Goal: Find specific page/section: Find specific page/section

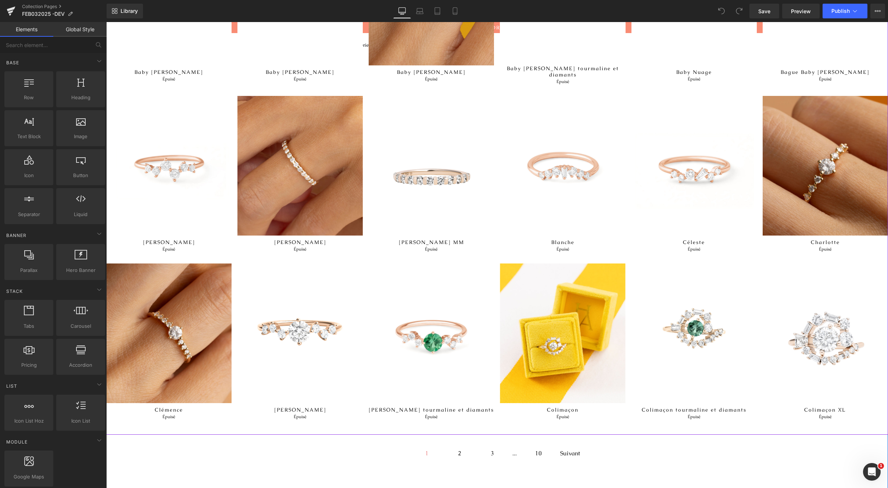
scroll to position [517, 0]
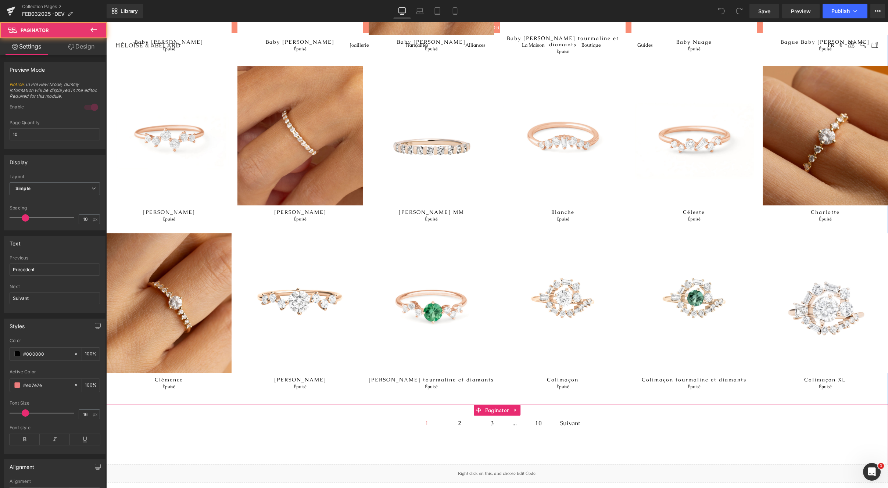
click at [457, 420] on span "2" at bounding box center [459, 423] width 25 height 8
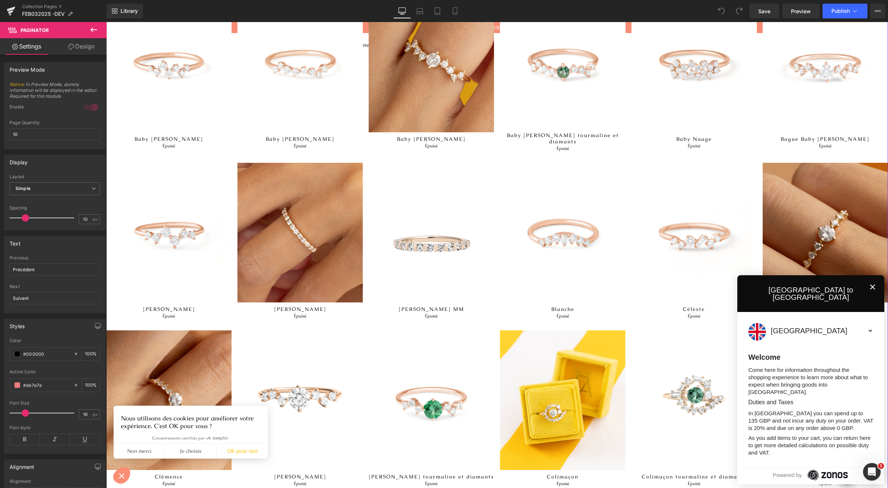
scroll to position [597, 0]
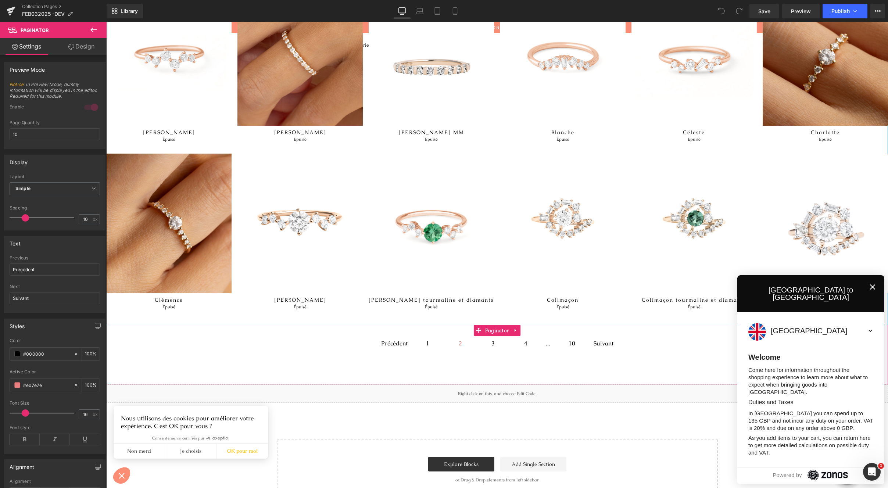
click at [490, 340] on span "3" at bounding box center [492, 344] width 25 height 8
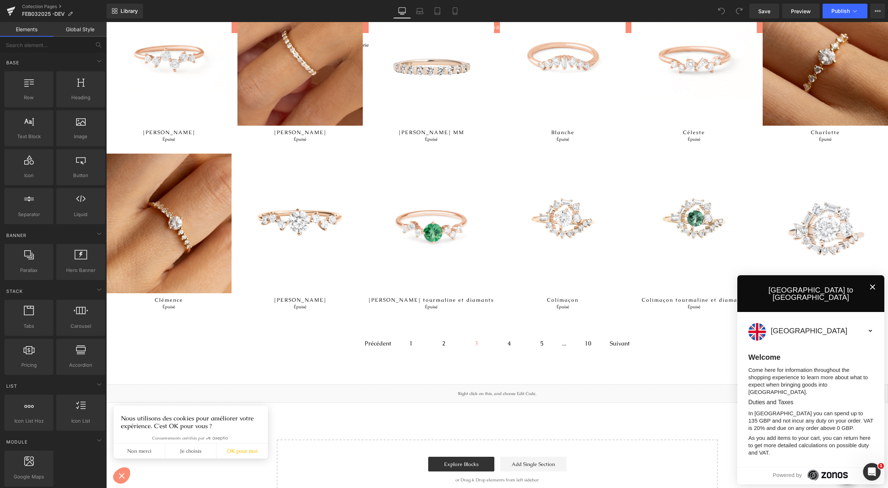
click at [868, 291] on icon "Close" at bounding box center [872, 287] width 9 height 9
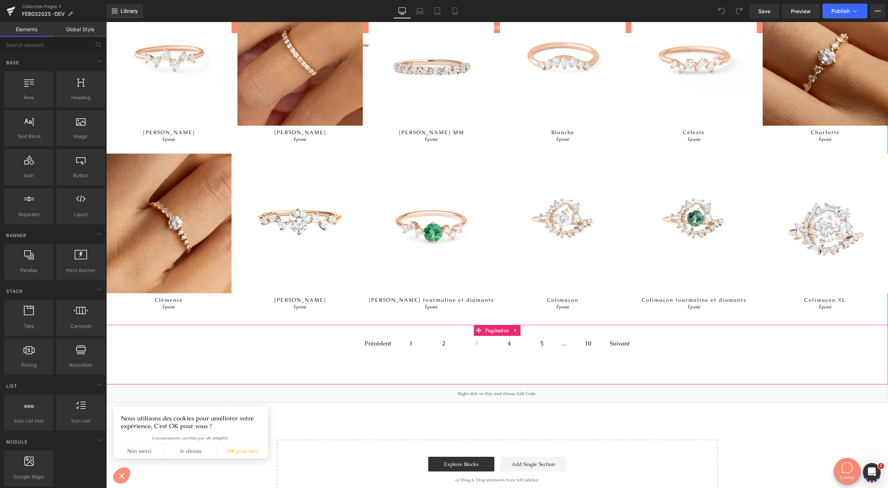
click at [508, 340] on span "4" at bounding box center [508, 344] width 25 height 8
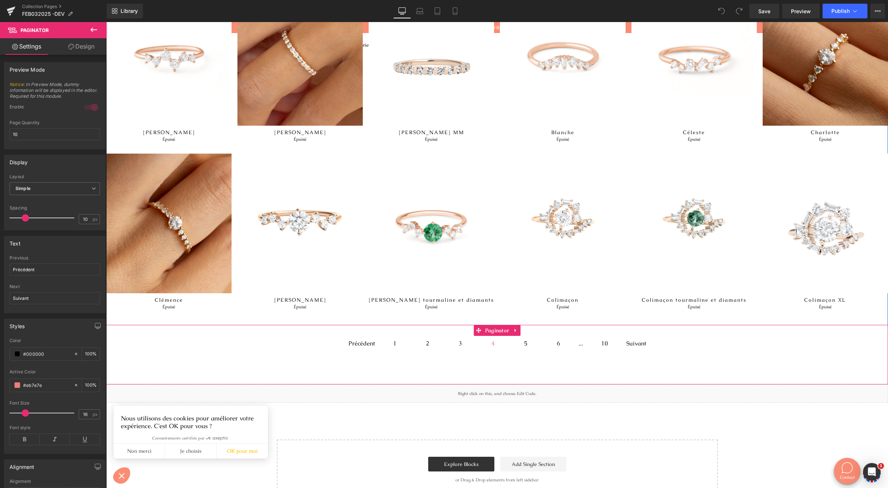
click at [453, 340] on span "3" at bounding box center [460, 344] width 25 height 8
click at [441, 340] on span "2" at bounding box center [443, 344] width 25 height 8
click at [420, 340] on span "1" at bounding box center [427, 344] width 25 height 8
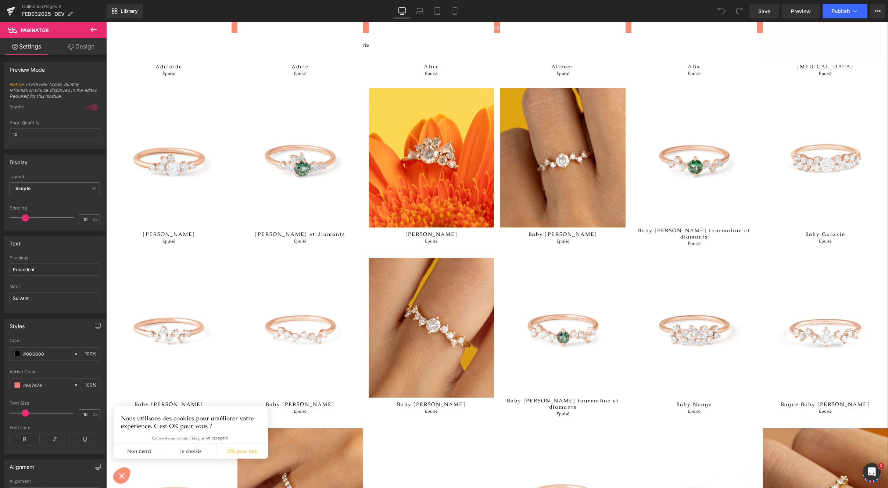
scroll to position [0, 0]
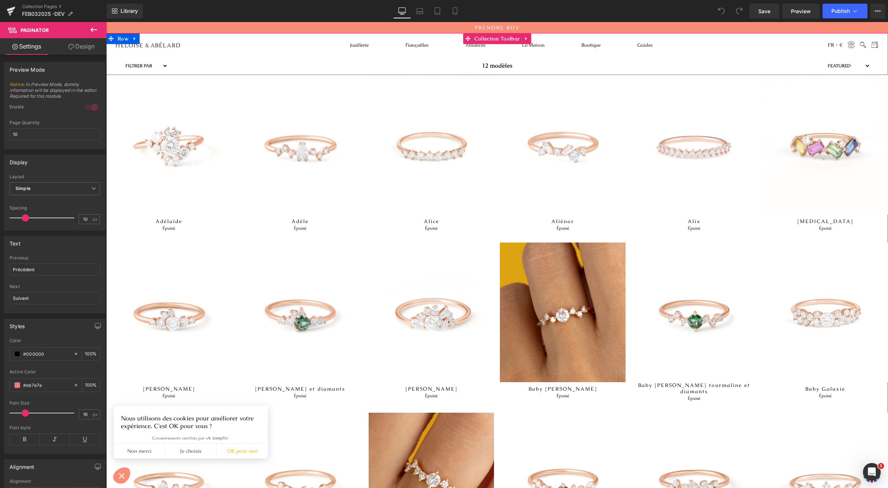
click at [152, 63] on select "Filtrer par Diamants taille ronde Jusqu'à 5000€ Diamants taille poire Jusqu'à 4…" at bounding box center [146, 65] width 44 height 9
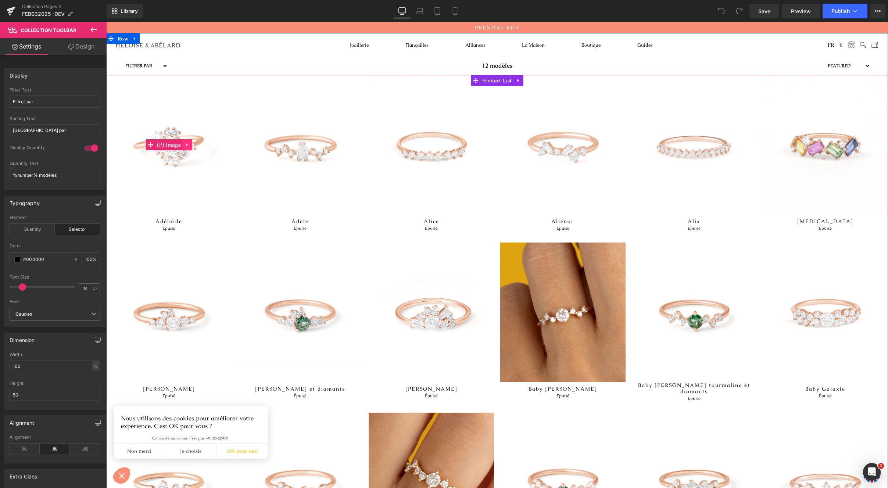
click at [185, 144] on icon at bounding box center [187, 145] width 5 height 6
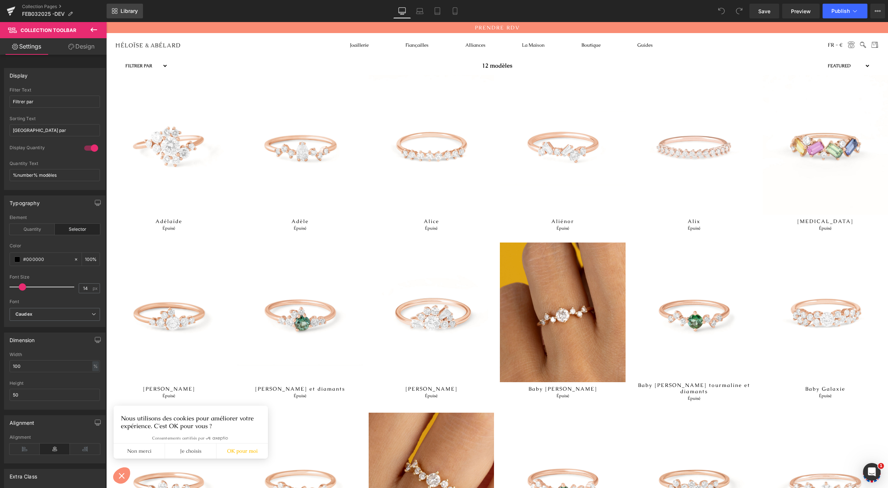
click at [125, 13] on span "Library" at bounding box center [129, 11] width 17 height 7
click at [53, 7] on link "Collection Pages" at bounding box center [64, 7] width 85 height 6
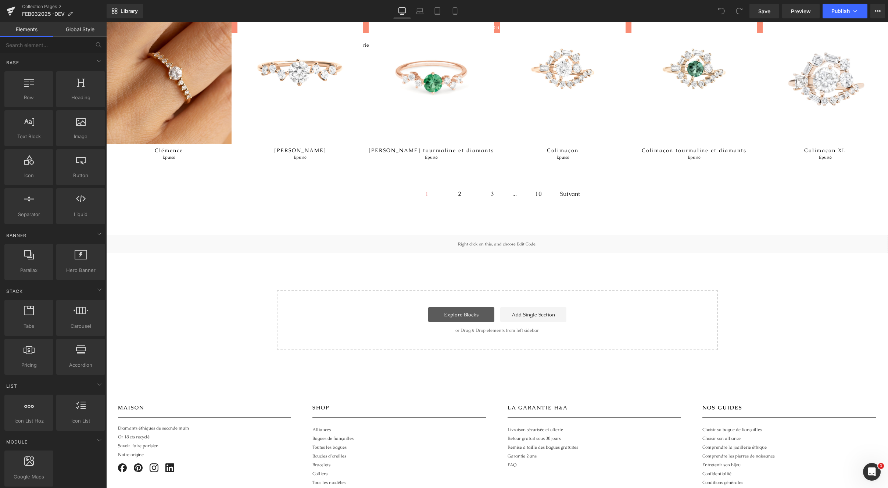
scroll to position [765, 0]
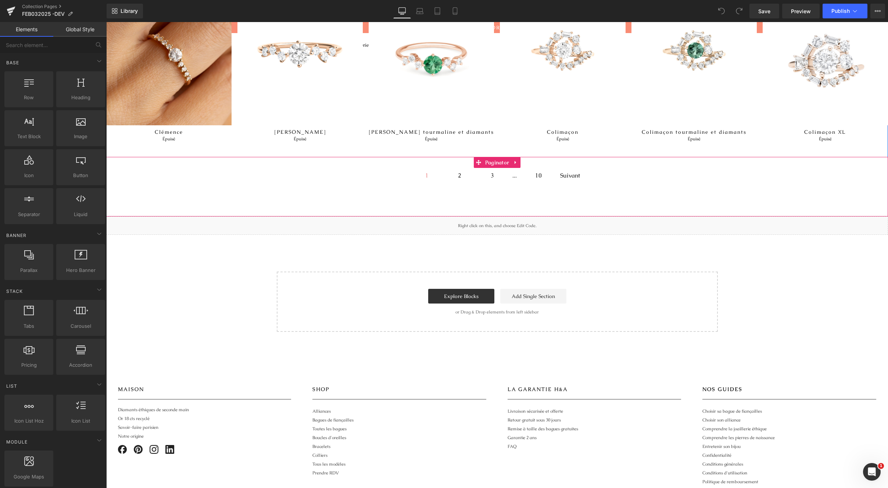
click at [455, 172] on span "2" at bounding box center [459, 176] width 25 height 8
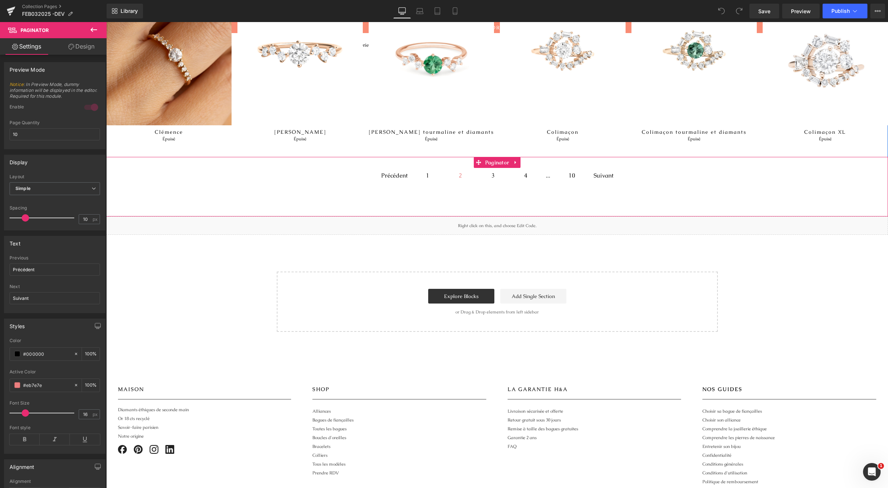
click at [423, 172] on span "1" at bounding box center [427, 176] width 25 height 8
click at [459, 172] on span "2" at bounding box center [459, 176] width 25 height 8
click at [459, 172] on span "2" at bounding box center [460, 176] width 25 height 8
click at [457, 172] on span "2" at bounding box center [460, 176] width 25 height 8
click at [430, 172] on span "1" at bounding box center [427, 176] width 25 height 8
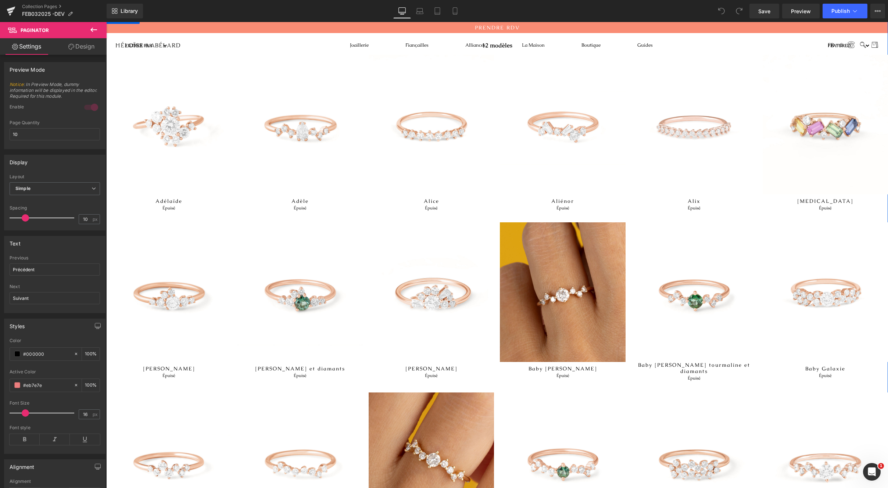
scroll to position [13, 0]
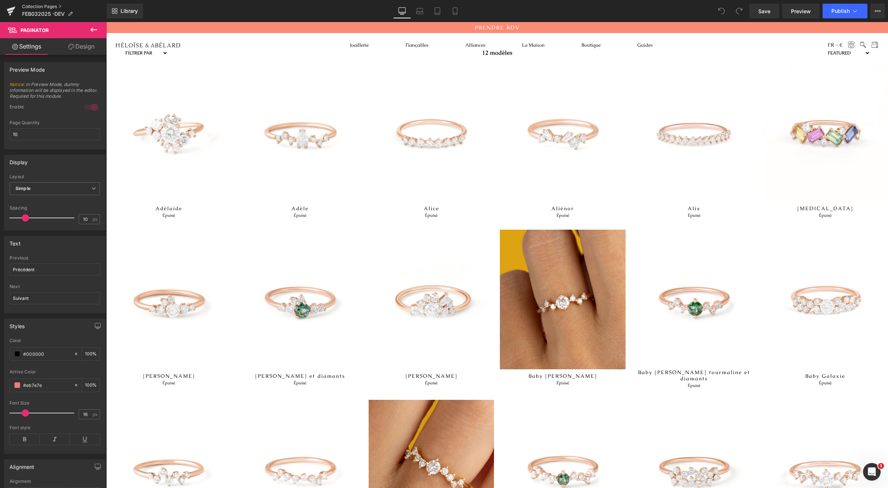
click at [62, 5] on link "Collection Pages" at bounding box center [64, 7] width 85 height 6
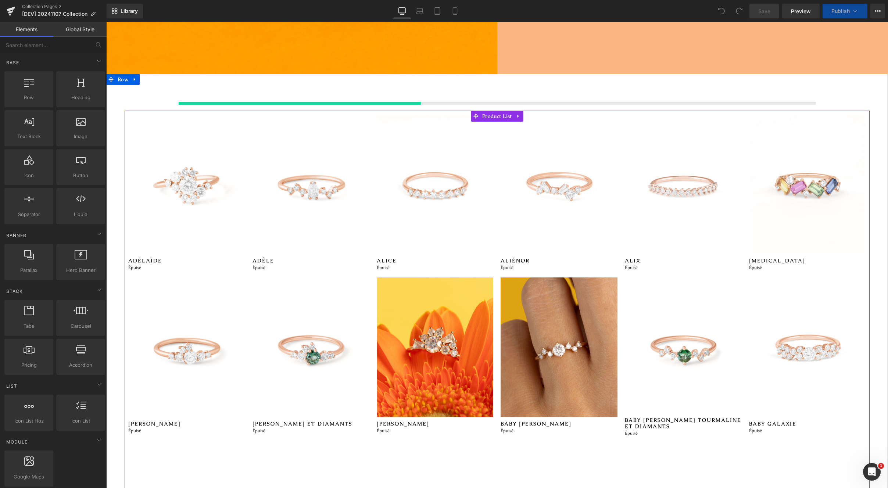
scroll to position [134, 0]
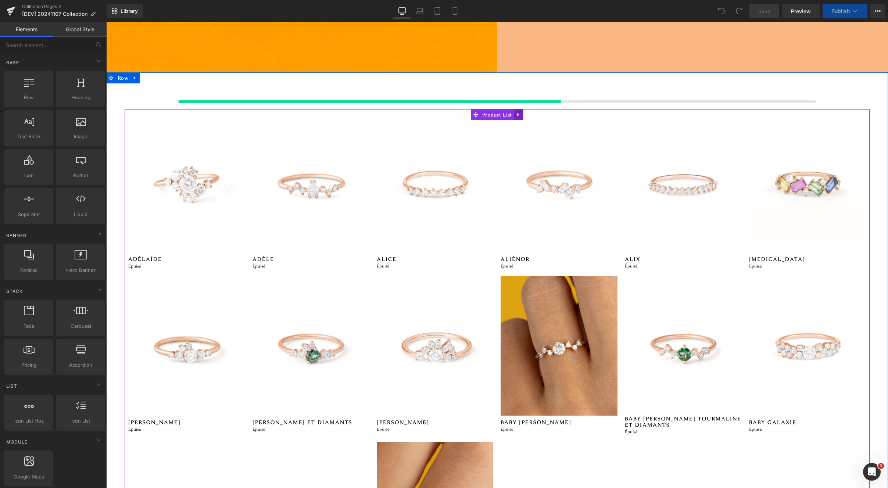
click at [516, 114] on icon at bounding box center [518, 115] width 5 height 6
click at [487, 118] on span "Product List" at bounding box center [496, 114] width 33 height 11
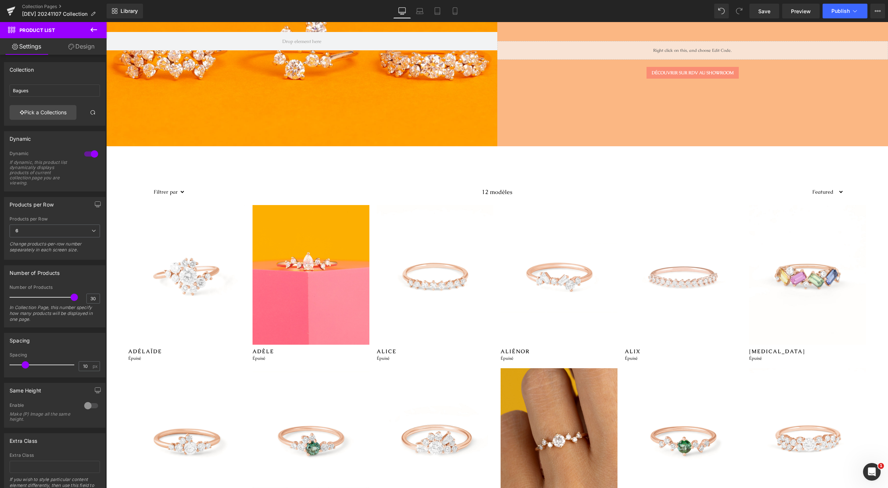
scroll to position [42, 0]
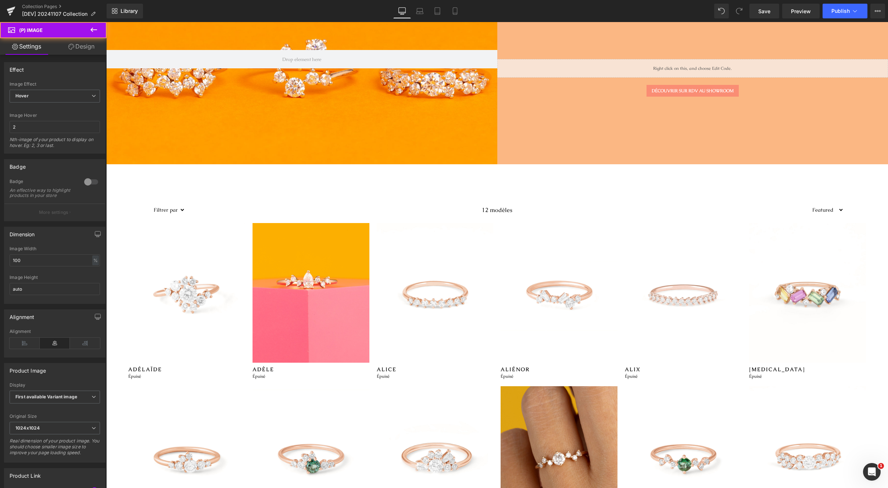
click at [333, 328] on img at bounding box center [310, 293] width 117 height 140
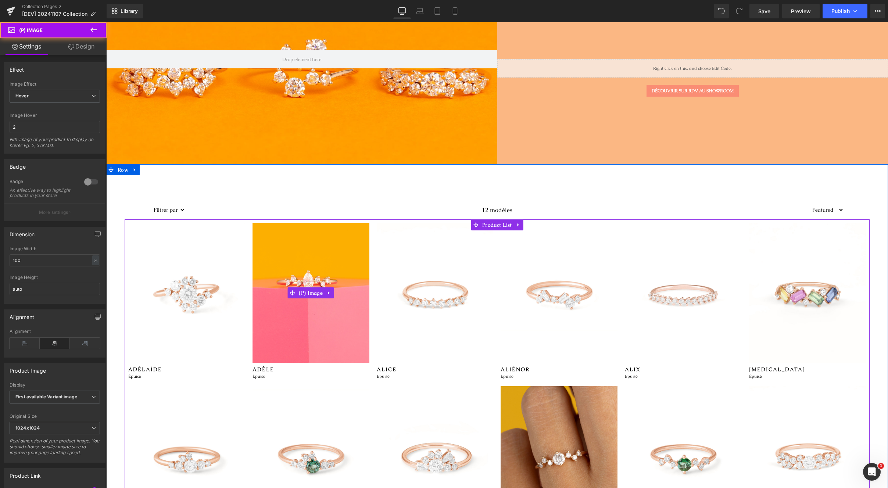
click at [290, 349] on img at bounding box center [310, 293] width 117 height 140
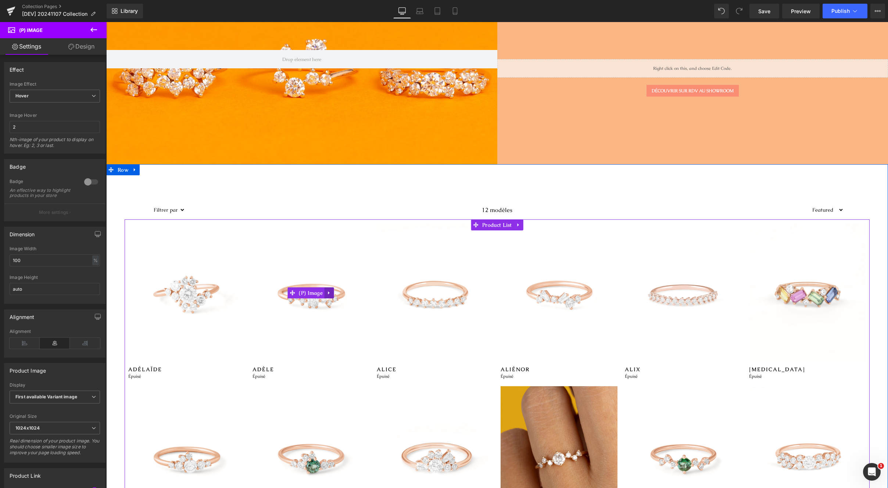
click at [327, 291] on icon at bounding box center [329, 293] width 5 height 6
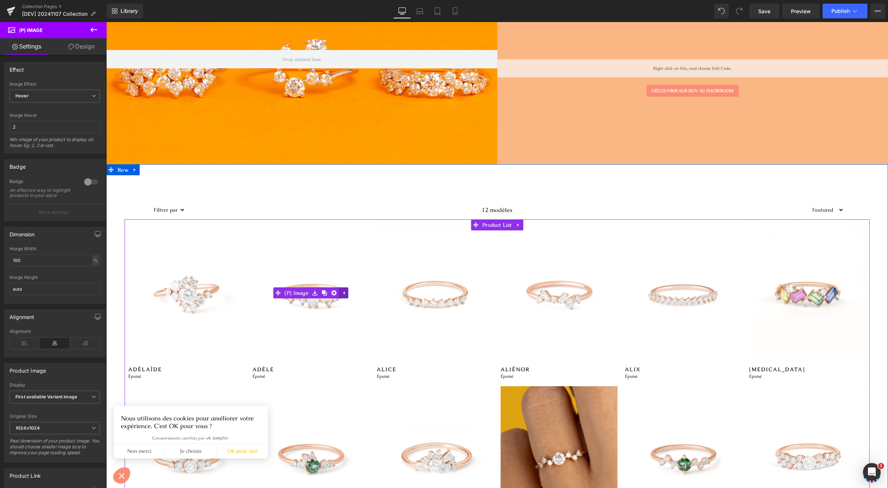
click at [343, 293] on icon at bounding box center [343, 292] width 1 height 3
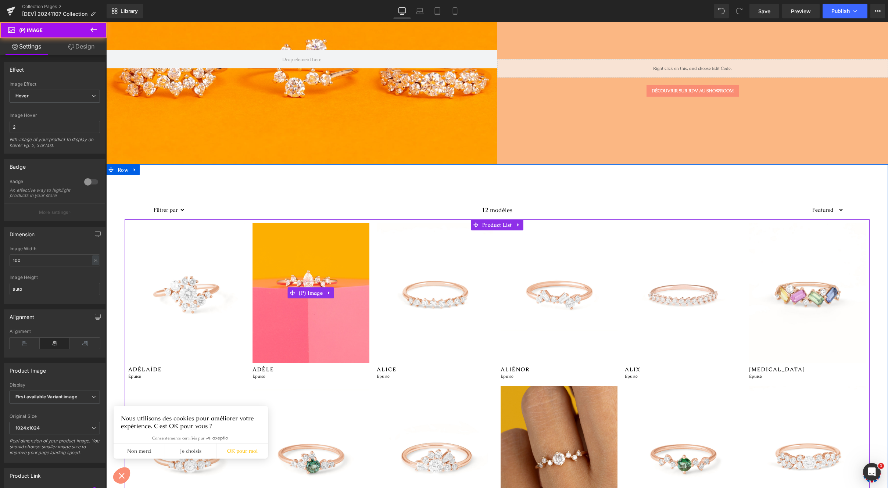
click at [349, 246] on img at bounding box center [310, 293] width 117 height 140
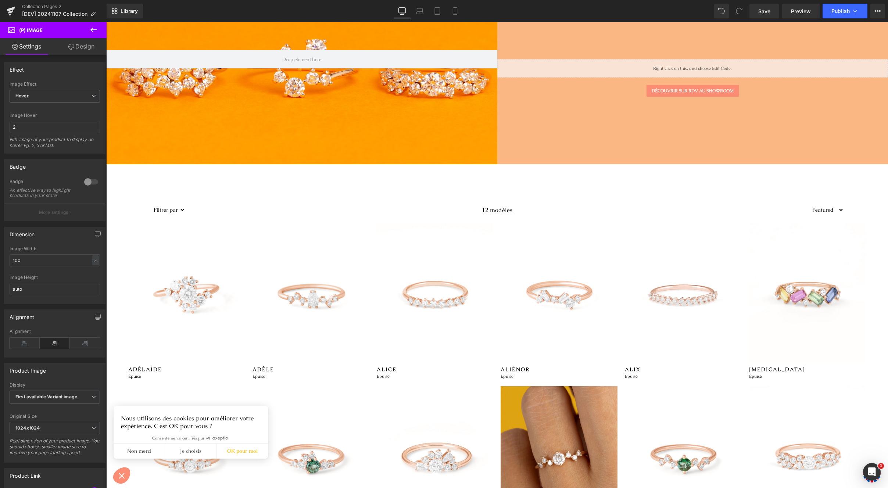
click at [86, 46] on link "Design" at bounding box center [81, 46] width 53 height 17
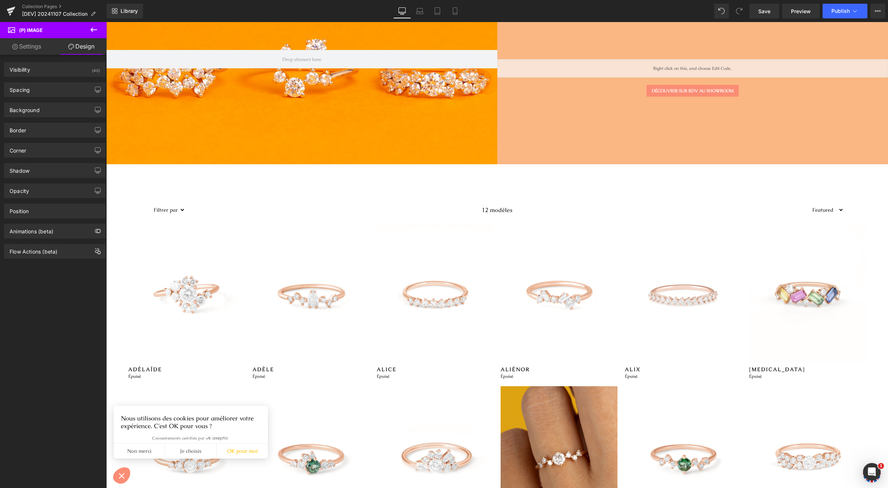
click at [28, 45] on link "Settings" at bounding box center [26, 46] width 53 height 17
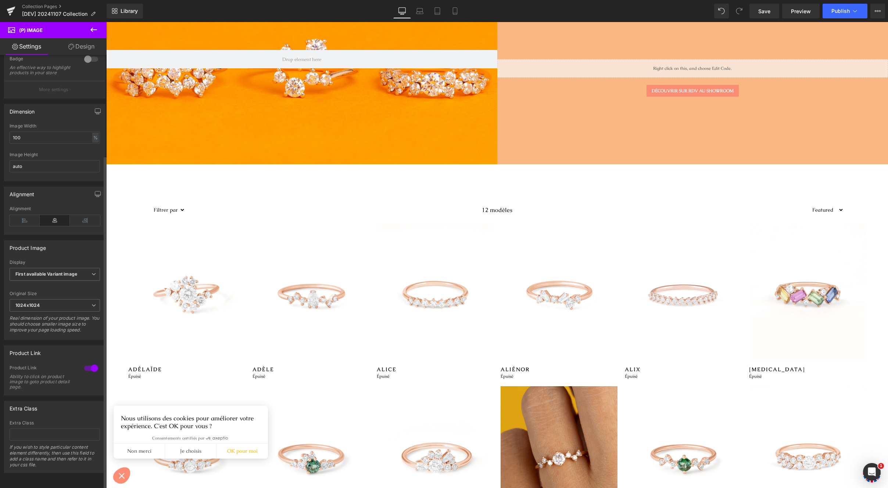
scroll to position [133, 0]
click at [41, 5] on link "Collection Pages" at bounding box center [64, 7] width 85 height 6
